Goal: Find specific page/section: Find specific page/section

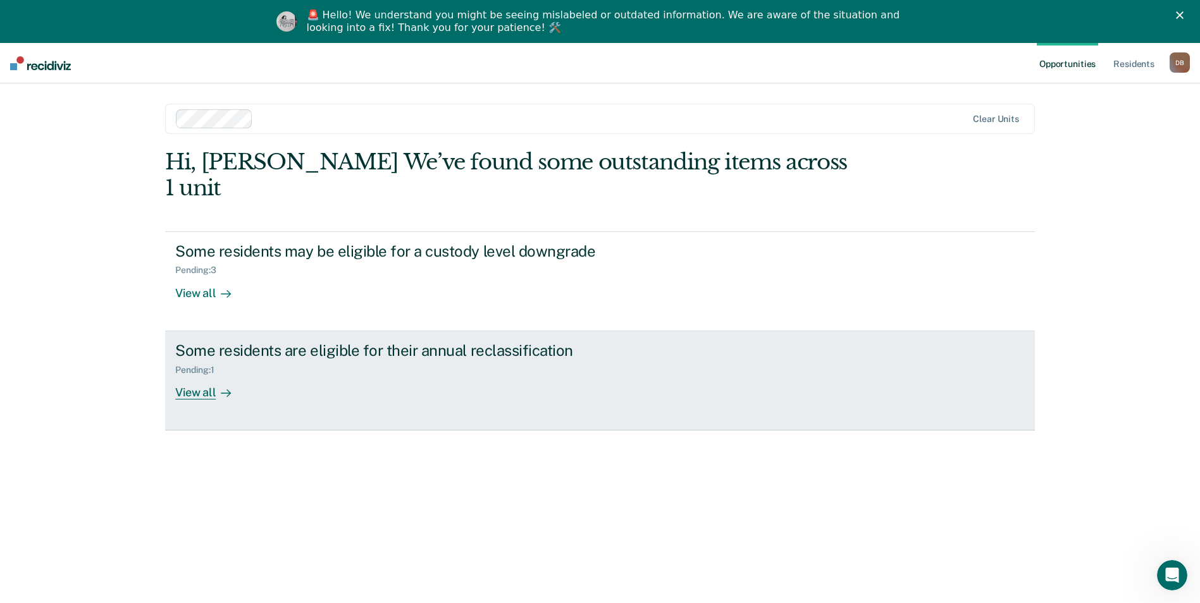
click at [200, 375] on div "View all" at bounding box center [210, 387] width 71 height 25
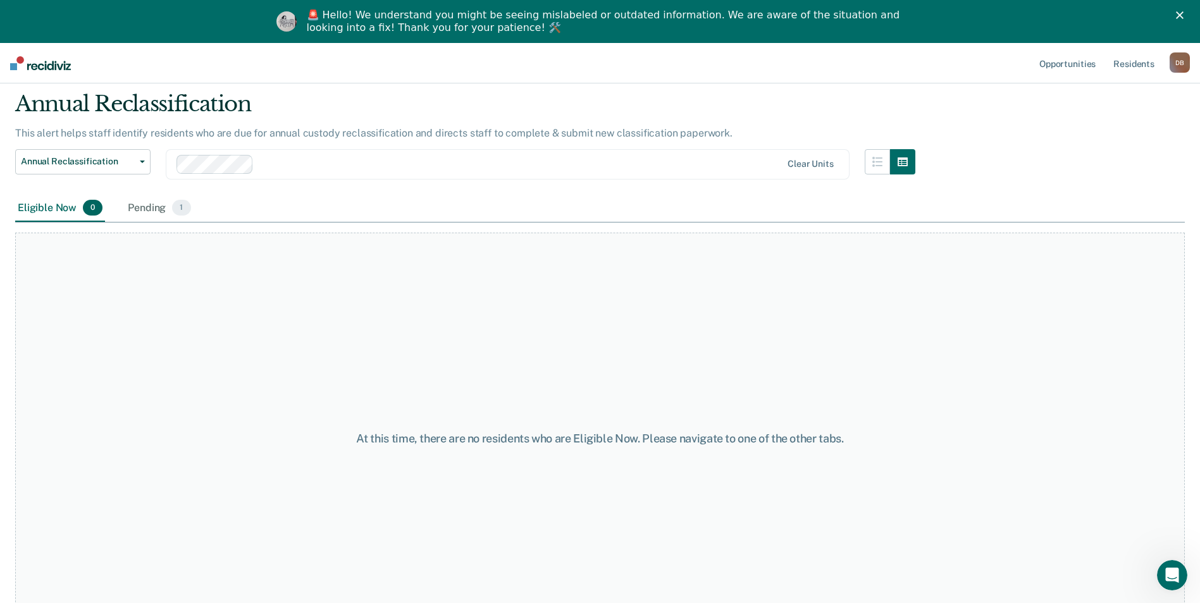
scroll to position [16, 0]
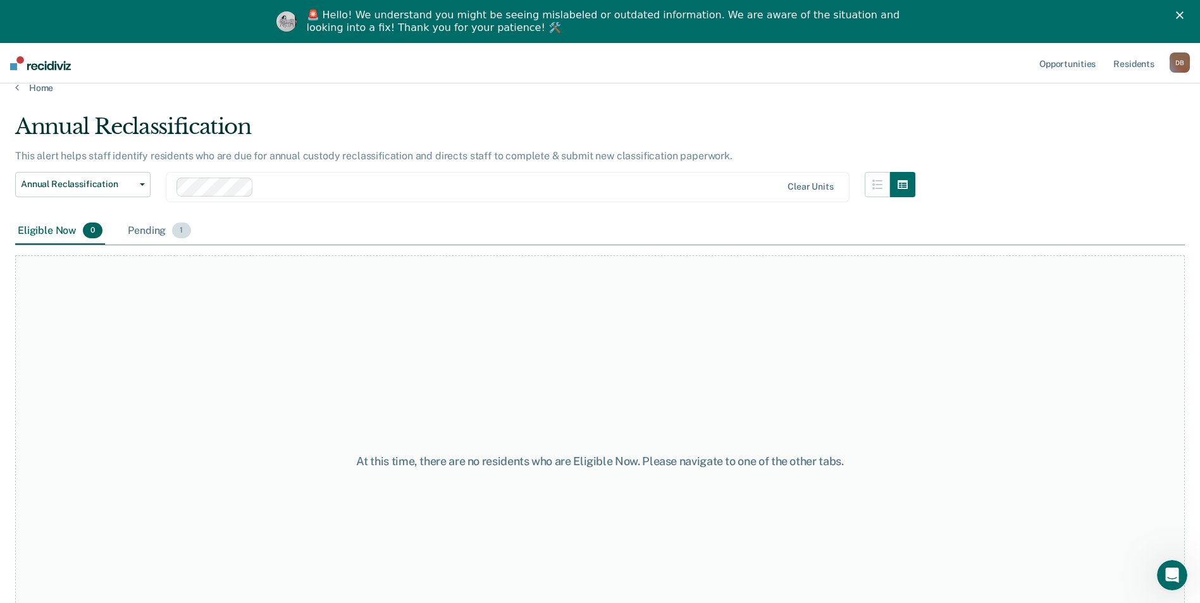
click at [151, 230] on div "Pending 1" at bounding box center [159, 232] width 68 height 28
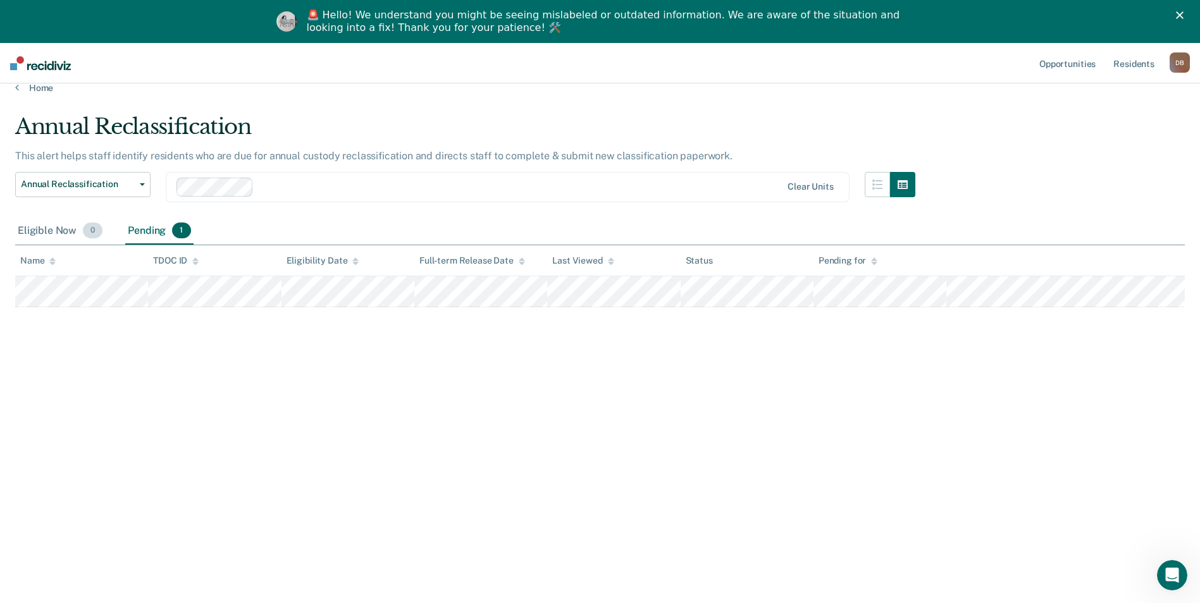
click at [40, 229] on div "Eligible Now 0" at bounding box center [60, 232] width 90 height 28
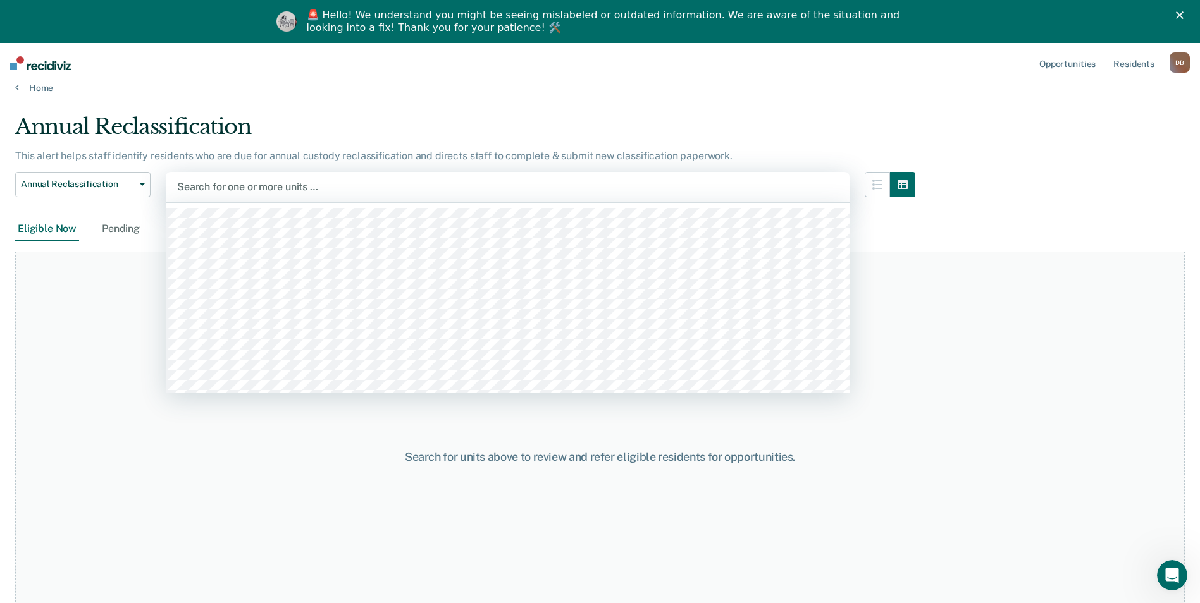
click at [259, 190] on div at bounding box center [507, 187] width 661 height 15
type input "nec"
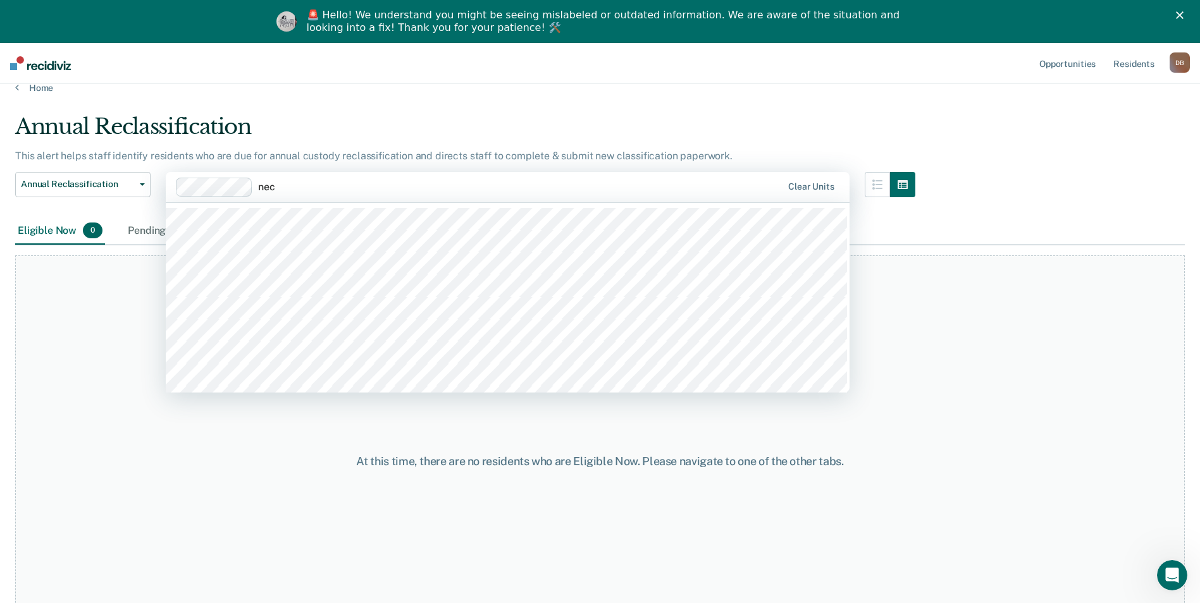
type input "necx"
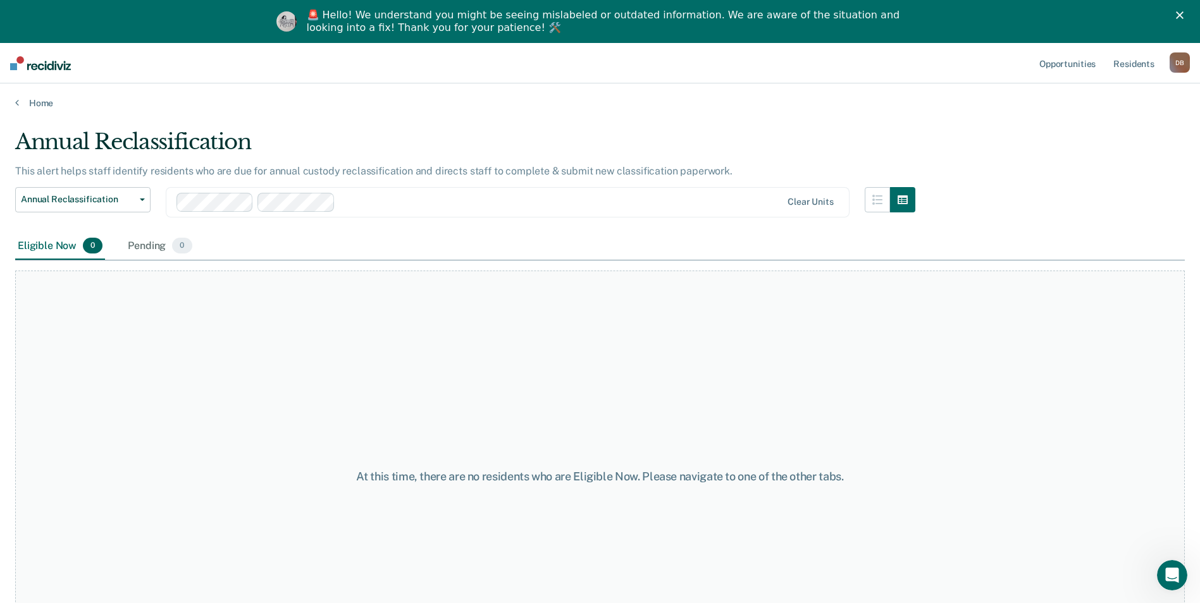
scroll to position [0, 0]
click at [491, 219] on div "option NECX / N19, selected. Clear units" at bounding box center [508, 203] width 684 height 30
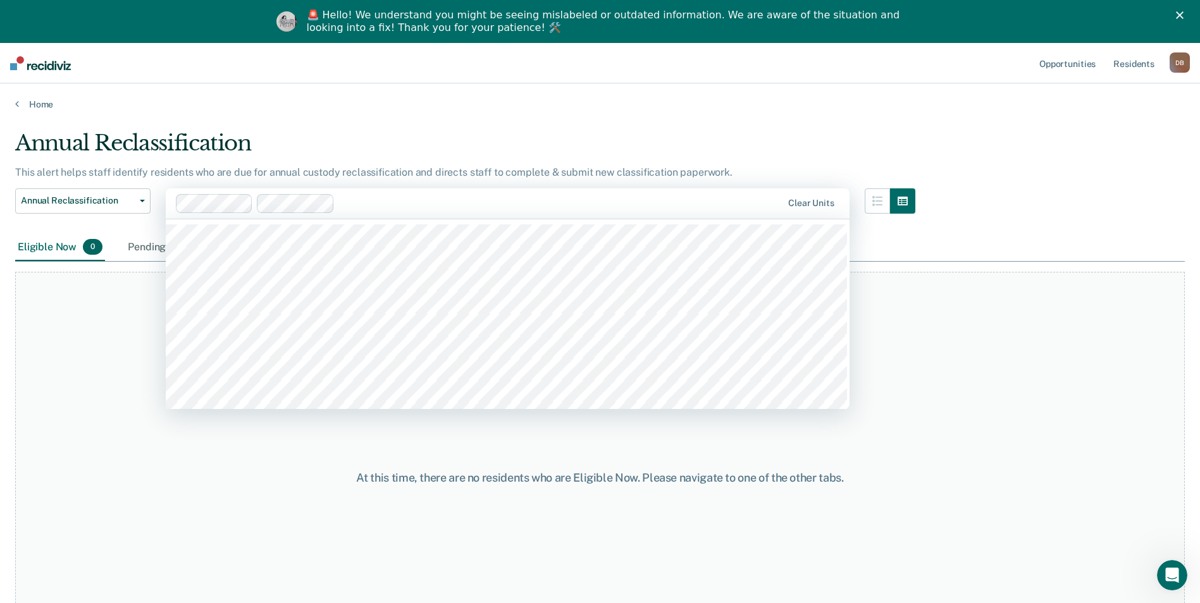
click at [581, 138] on div "Annual Reclassification" at bounding box center [465, 148] width 900 height 36
